Goal: Check status: Check status

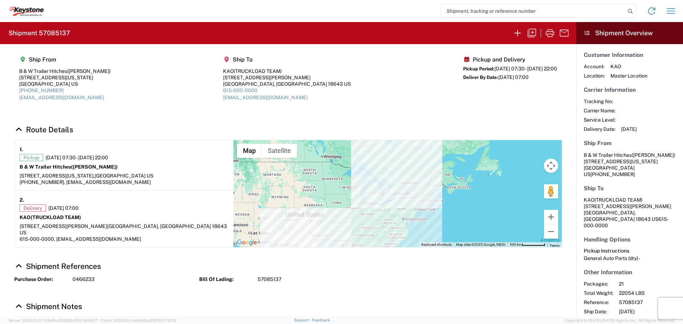
scroll to position [87, 0]
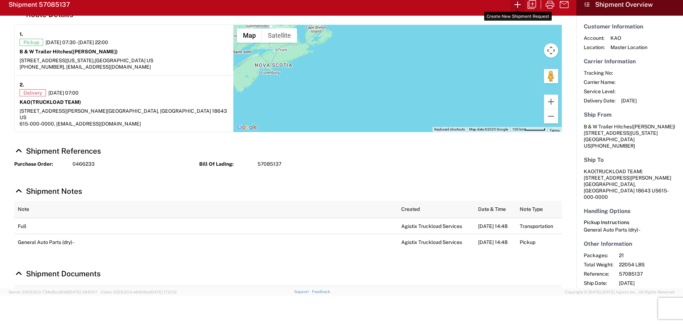
click at [518, 3] on icon "button" at bounding box center [517, 4] width 11 height 11
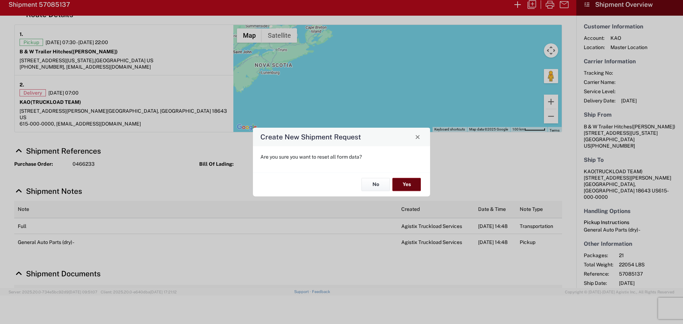
click at [410, 181] on button "Yes" at bounding box center [406, 184] width 28 height 13
select select "FULL"
select select "US"
select select "LBS"
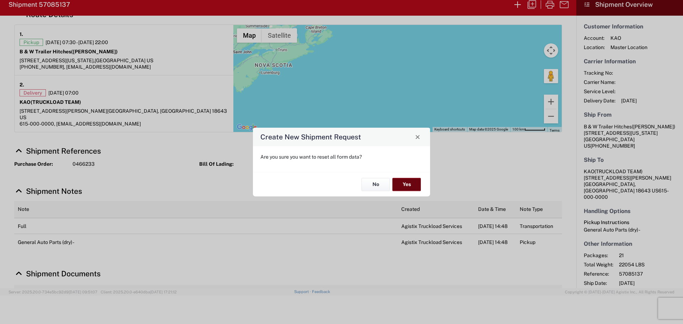
select select "IN"
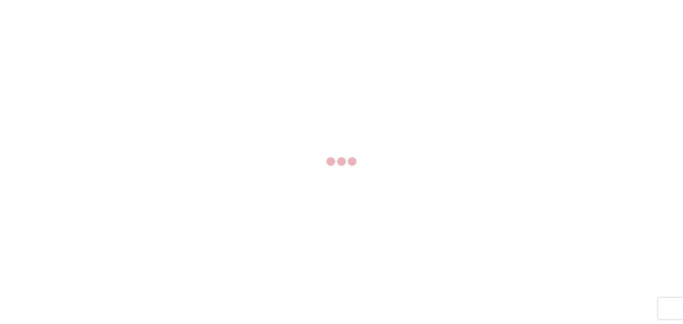
select select "FULL"
select select "LBS"
select select "IN"
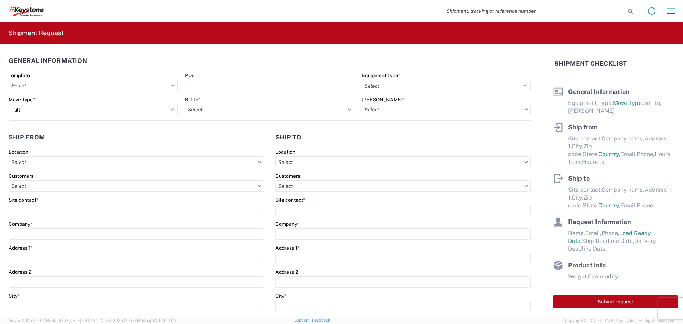
paste input "57035265"
type input "57035265"
click at [629, 12] on icon at bounding box center [630, 11] width 10 height 10
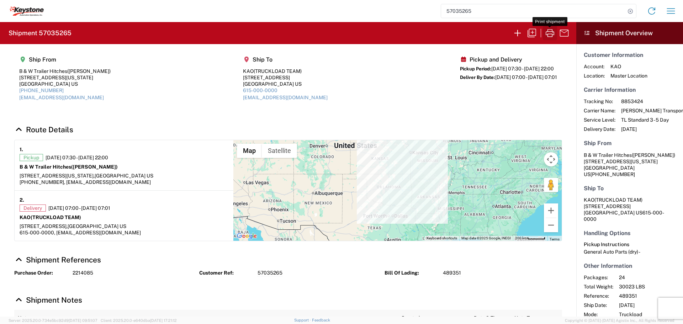
click at [553, 32] on icon "button" at bounding box center [549, 32] width 11 height 11
